Goal: Task Accomplishment & Management: Use online tool/utility

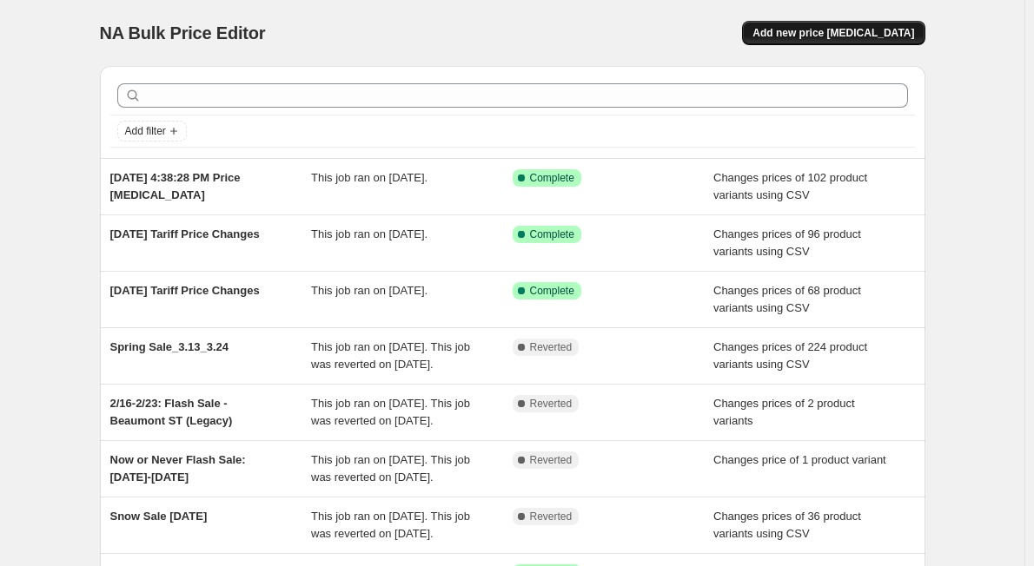
click at [860, 26] on button "Add new price [MEDICAL_DATA]" at bounding box center [833, 33] width 182 height 24
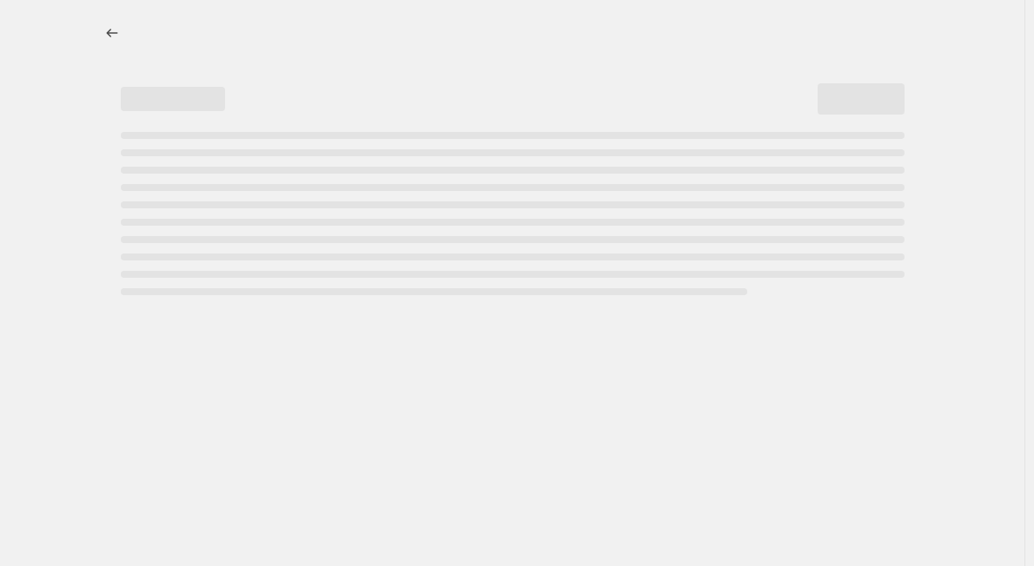
select select "percentage"
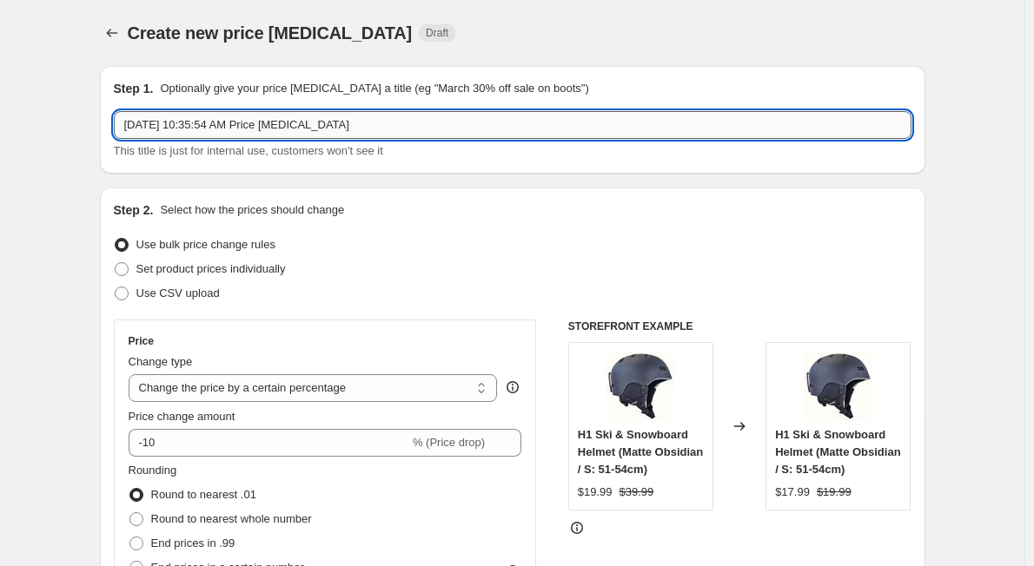
click at [367, 133] on input "[DATE] 10:35:54 AM Price [MEDICAL_DATA]" at bounding box center [512, 125] width 797 height 28
click at [367, 132] on input "[DATE] 10:35:54 AM Price [MEDICAL_DATA]" at bounding box center [512, 125] width 797 height 28
type input "Thule"
click at [186, 272] on span "Set product prices individually" at bounding box center [210, 268] width 149 height 13
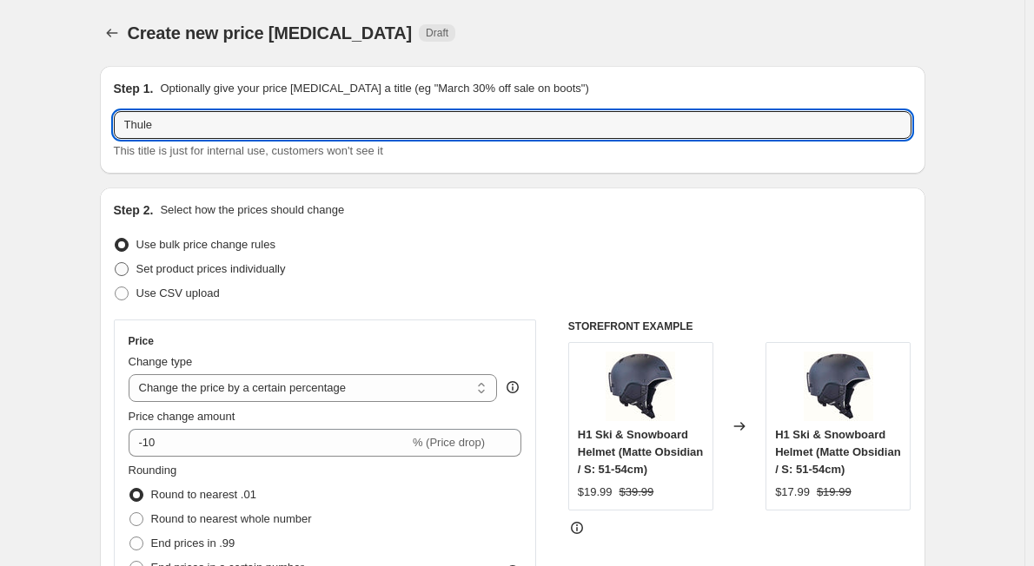
click at [116, 263] on input "Set product prices individually" at bounding box center [115, 262] width 1 height 1
radio input "true"
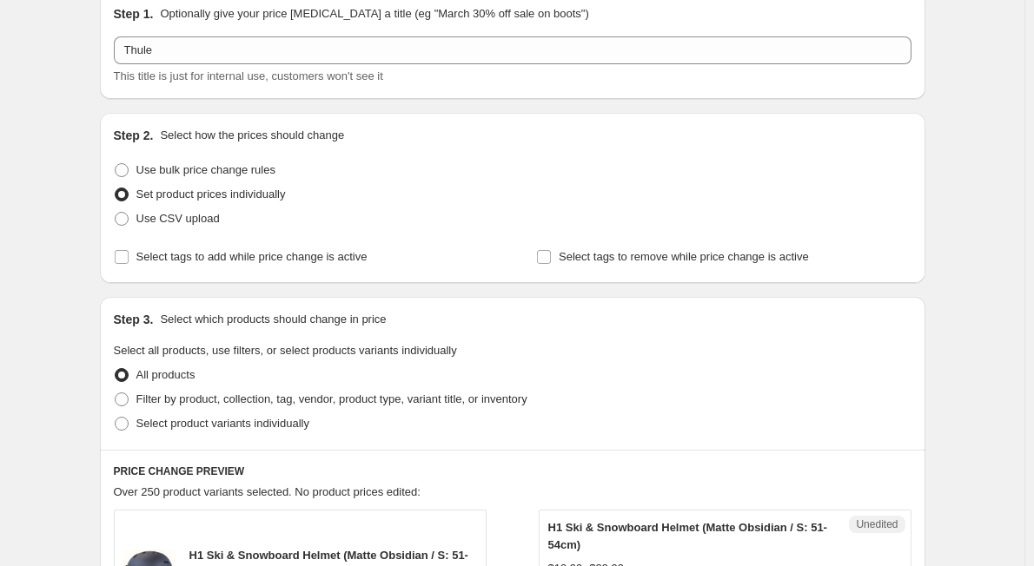
scroll to position [87, 0]
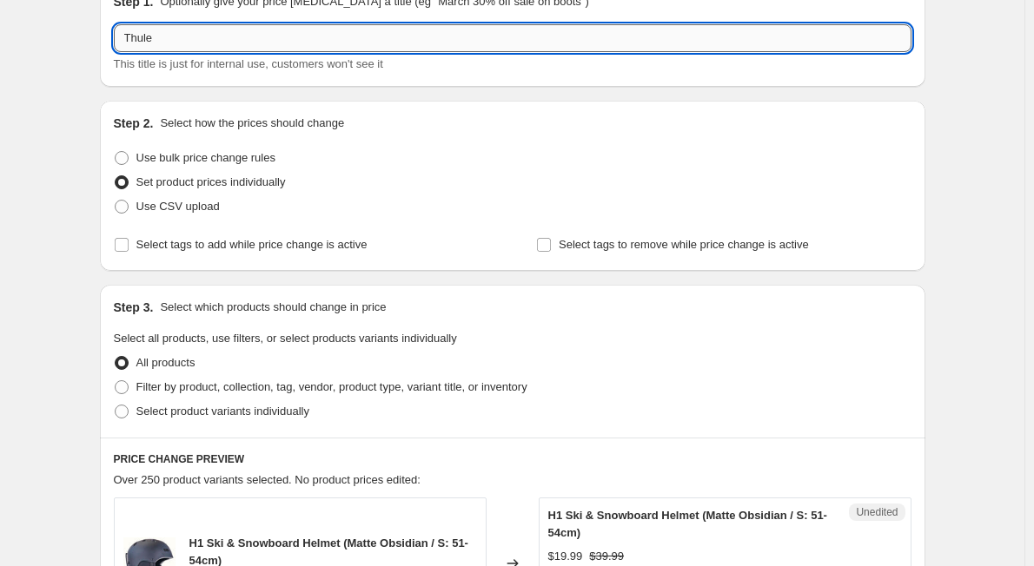
click at [197, 35] on input "Thule" at bounding box center [512, 38] width 797 height 28
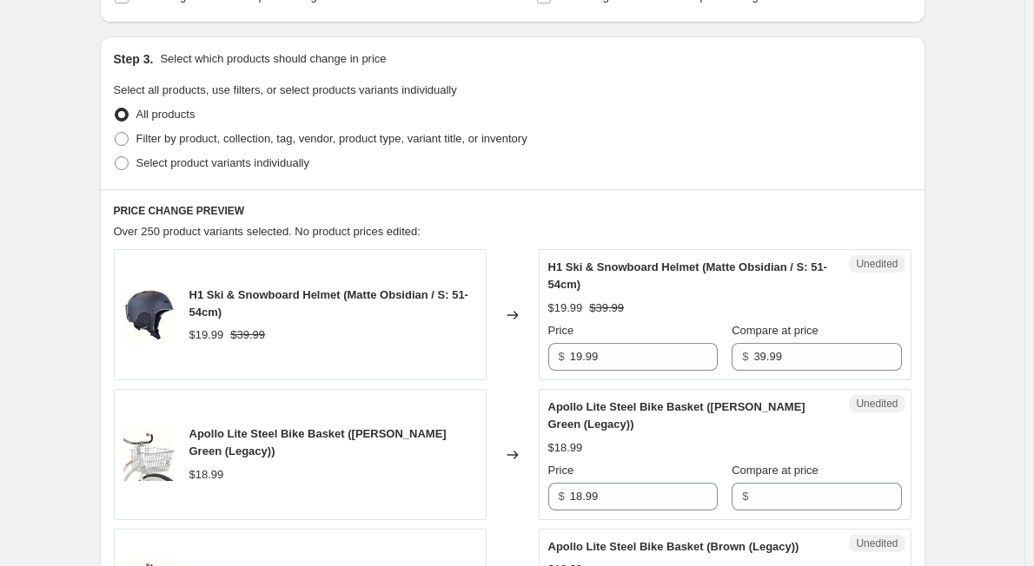
scroll to position [347, 0]
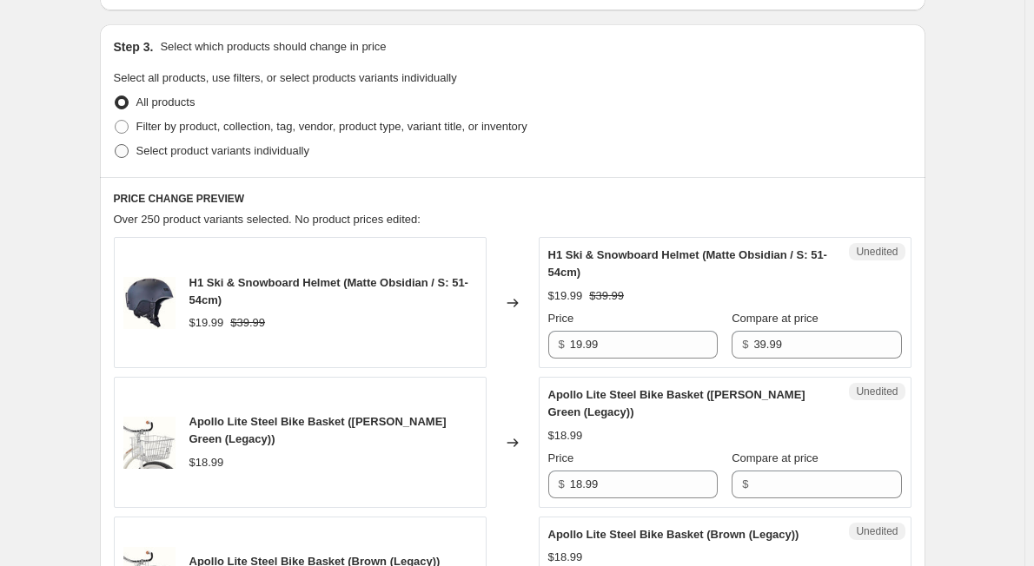
type input "Thule 8/22-9/1"
click at [252, 148] on span "Select product variants individually" at bounding box center [222, 150] width 173 height 13
click at [116, 145] on input "Select product variants individually" at bounding box center [115, 144] width 1 height 1
radio input "true"
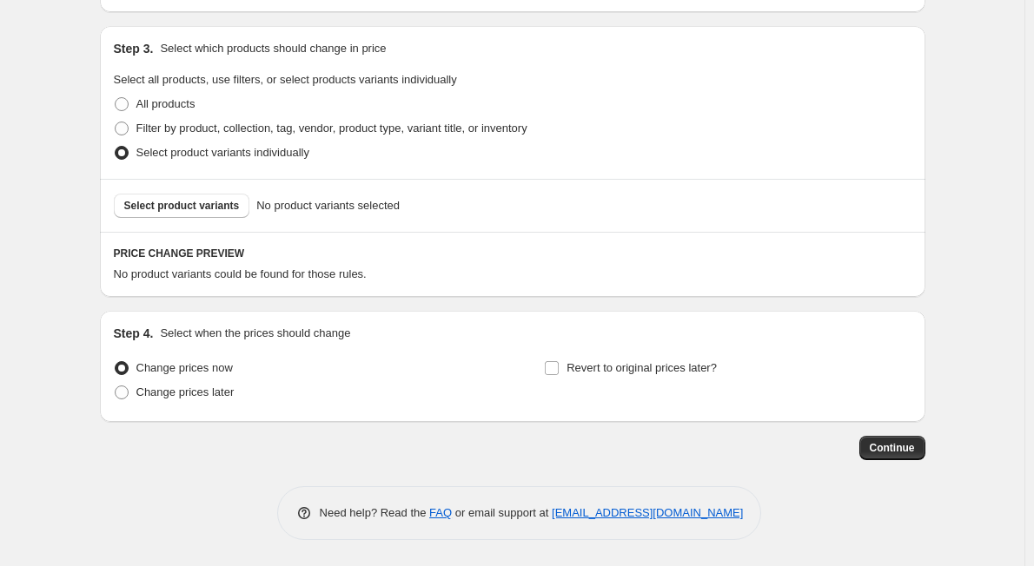
scroll to position [346, 0]
click at [199, 393] on span "Change prices later" at bounding box center [185, 392] width 98 height 13
click at [116, 387] on input "Change prices later" at bounding box center [115, 386] width 1 height 1
radio input "true"
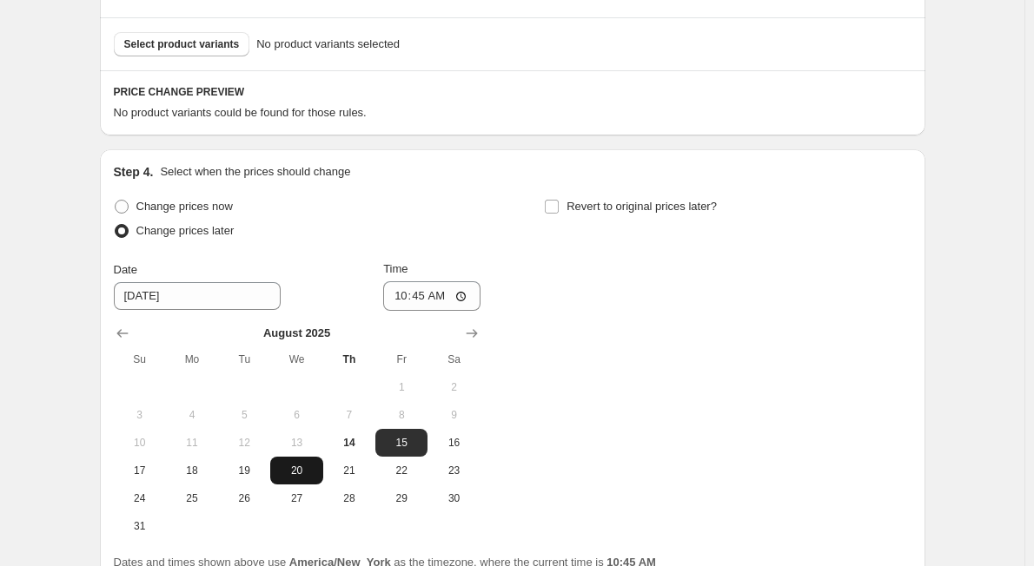
scroll to position [519, 0]
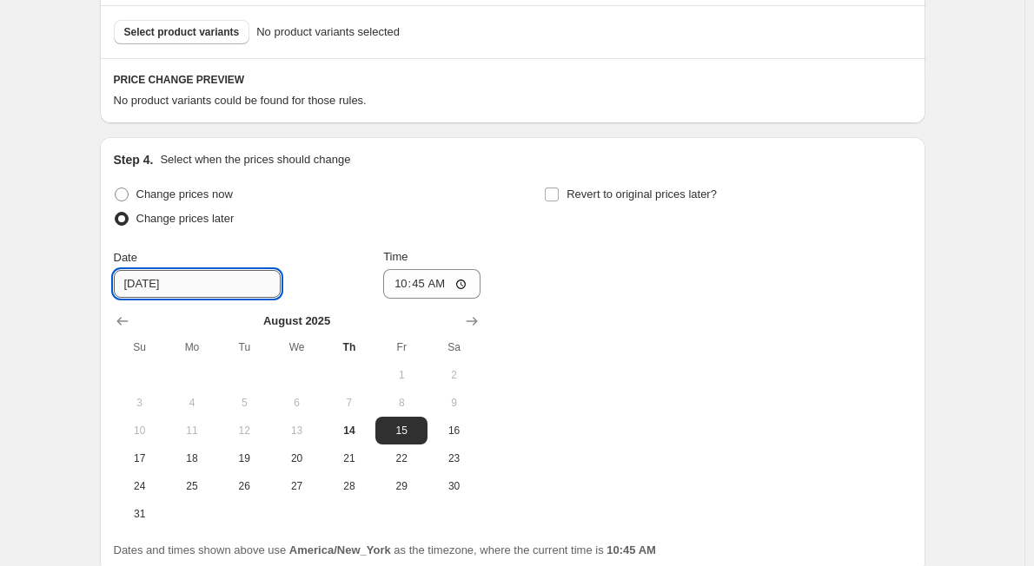
click at [138, 284] on input "[DATE]" at bounding box center [197, 284] width 167 height 28
click at [403, 460] on span "22" at bounding box center [401, 459] width 38 height 14
type input "[DATE]"
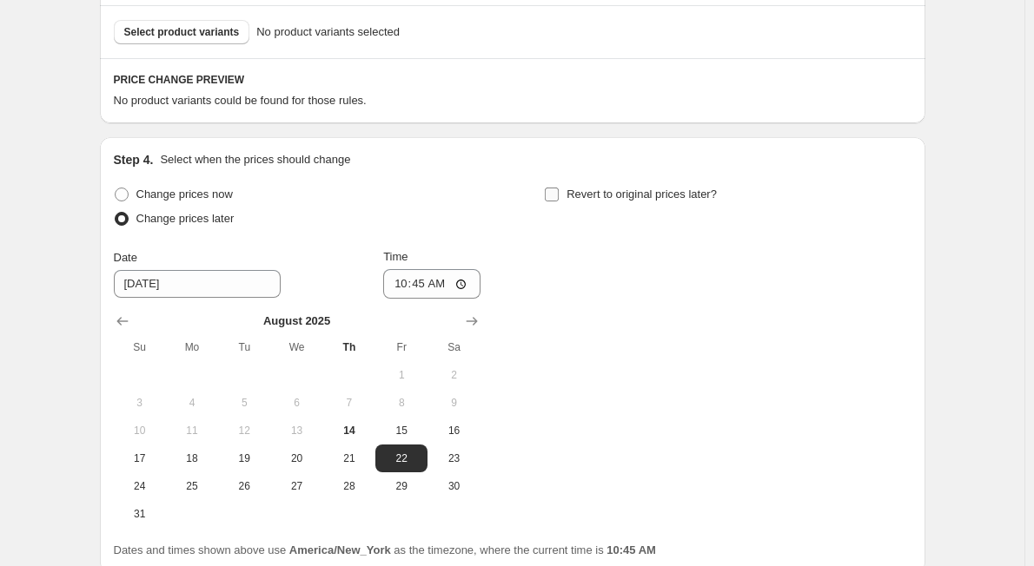
click at [572, 196] on span "Revert to original prices later?" at bounding box center [641, 194] width 150 height 13
click at [559, 196] on input "Revert to original prices later?" at bounding box center [552, 195] width 14 height 14
checkbox input "true"
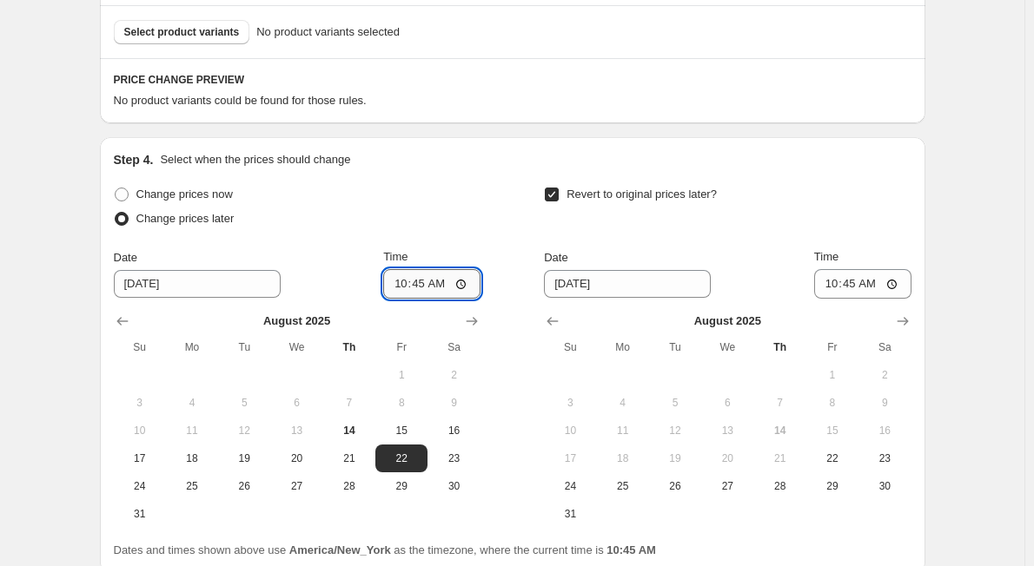
click at [392, 282] on input "10:45" at bounding box center [431, 284] width 97 height 30
type input "03:00"
drag, startPoint x: 380, startPoint y: 192, endPoint x: 693, endPoint y: 123, distance: 321.0
click at [380, 191] on div "Change prices now" at bounding box center [297, 194] width 367 height 24
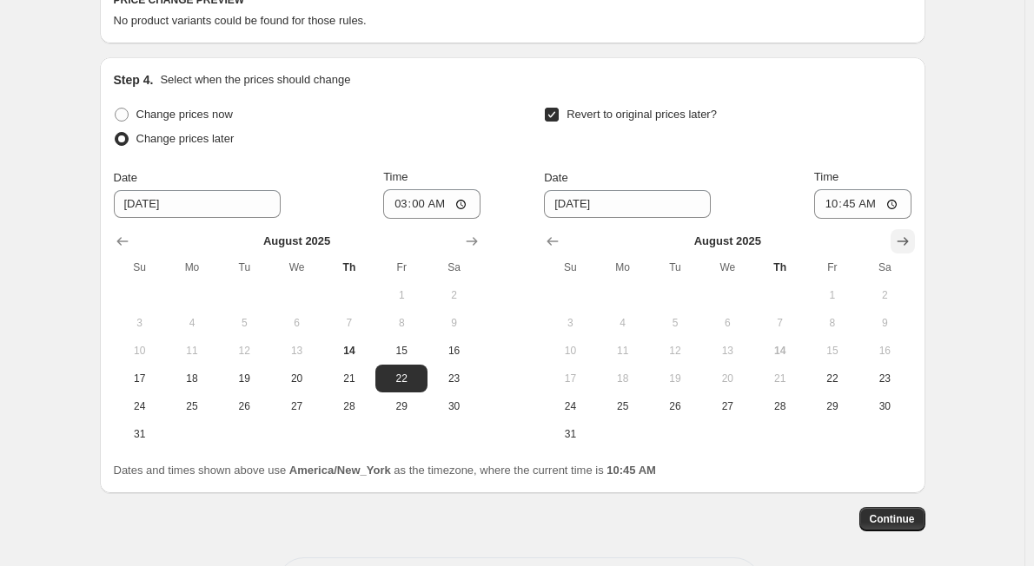
scroll to position [606, 0]
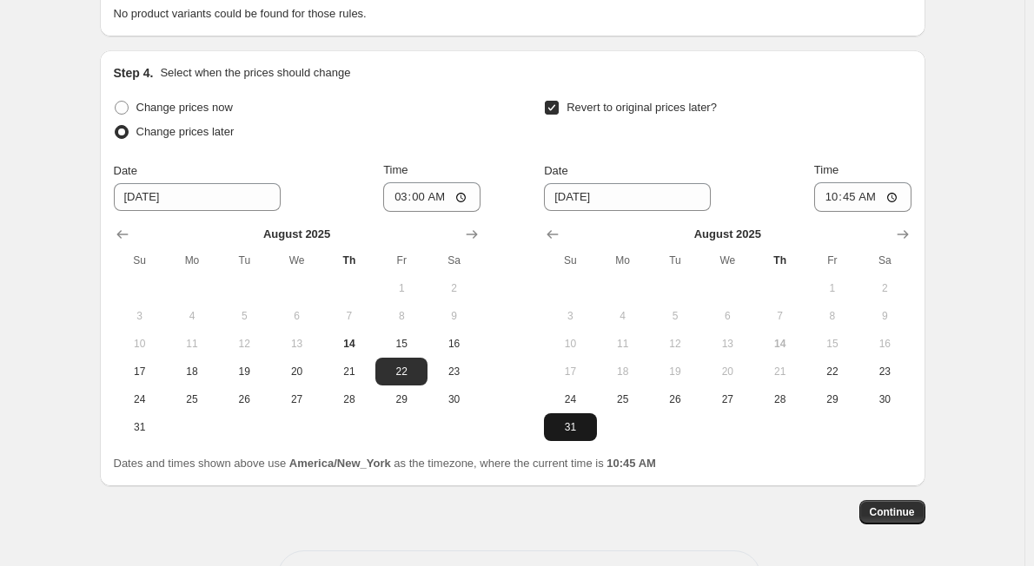
click at [577, 431] on span "31" at bounding box center [570, 427] width 38 height 14
click at [836, 200] on input "10:45" at bounding box center [862, 197] width 97 height 30
click at [902, 240] on icon "Show next month, September 2025" at bounding box center [902, 234] width 17 height 17
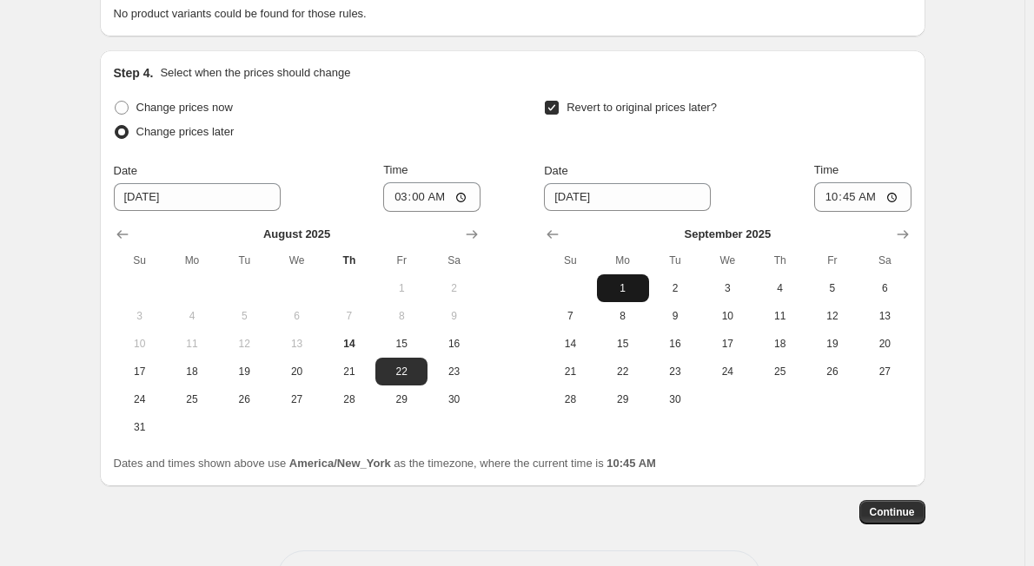
click at [641, 288] on span "1" at bounding box center [623, 288] width 38 height 14
type input "[DATE]"
click at [828, 196] on input "10:45" at bounding box center [862, 197] width 97 height 30
type input "03:00"
click at [877, 142] on div "Revert to original prices later?" at bounding box center [727, 122] width 367 height 52
